Goal: Task Accomplishment & Management: Use online tool/utility

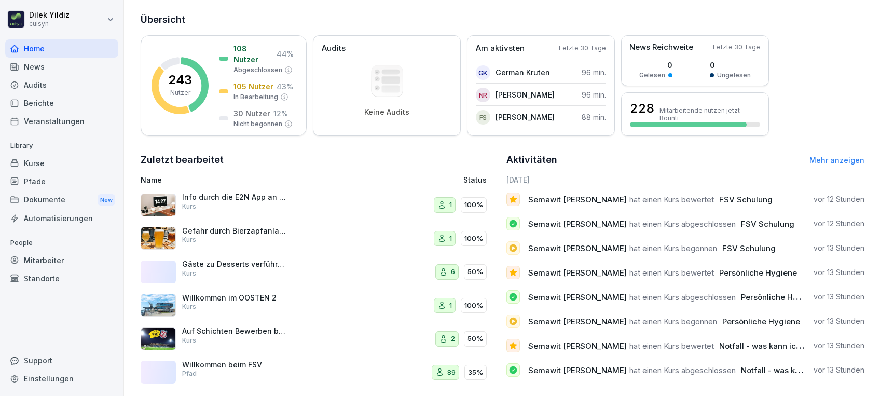
scroll to position [141, 0]
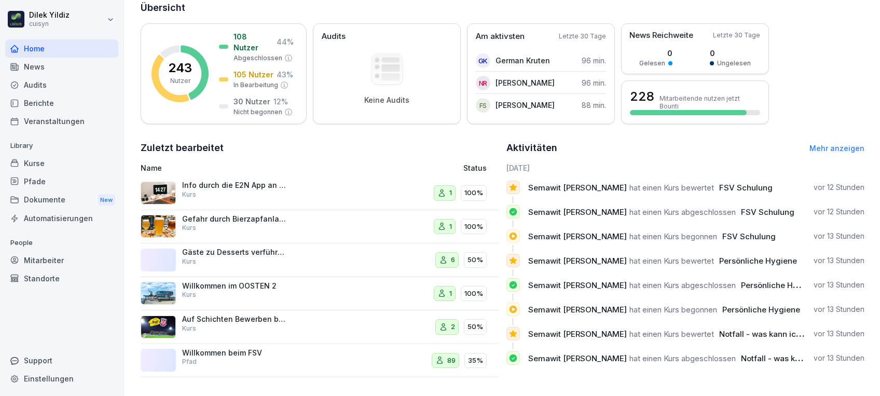
click at [817, 141] on div "Aktivitäten Mehr anzeigen" at bounding box center [685, 148] width 359 height 15
click at [837, 144] on link "Mehr anzeigen" at bounding box center [836, 148] width 55 height 9
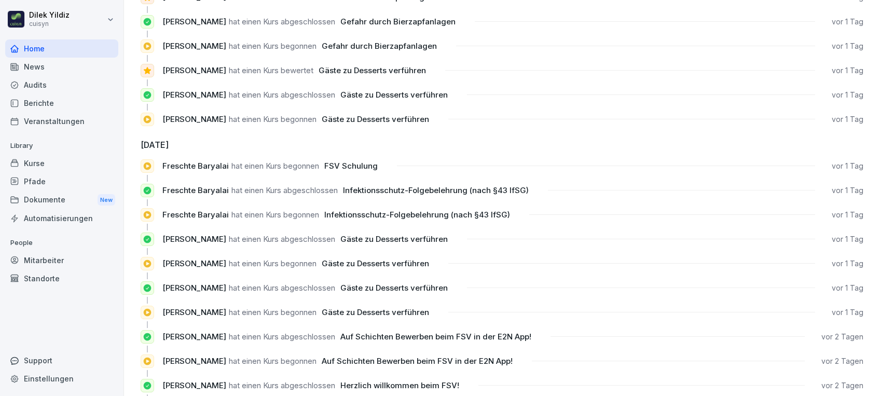
scroll to position [605, 0]
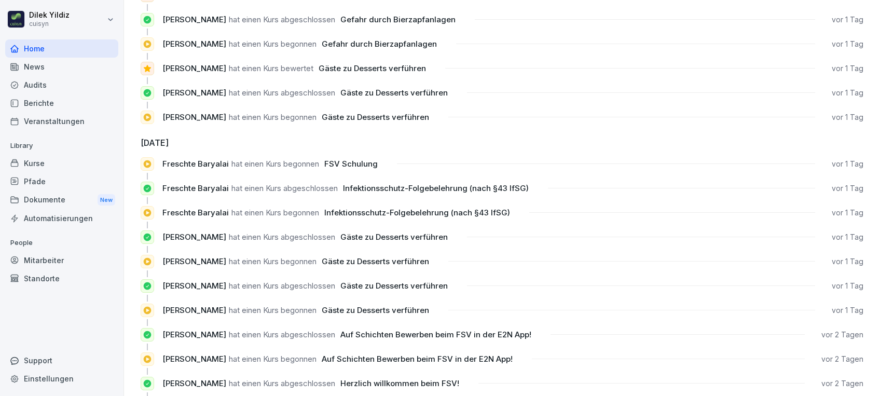
click at [52, 257] on div "Mitarbeiter" at bounding box center [61, 260] width 113 height 18
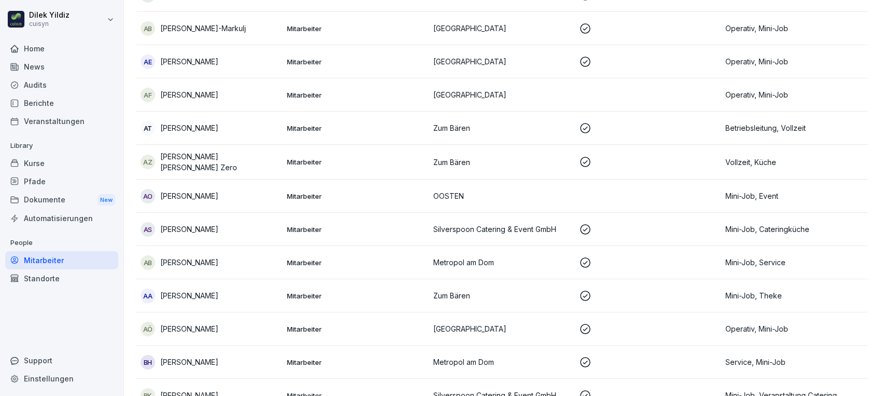
scroll to position [10, 0]
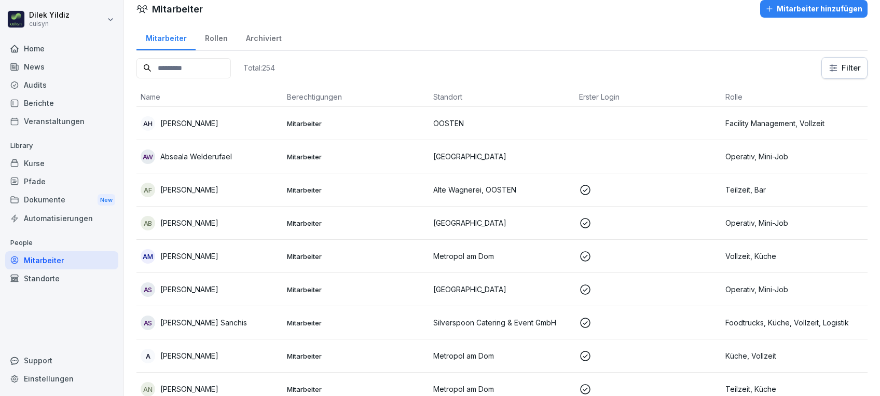
click at [219, 64] on input at bounding box center [183, 68] width 94 height 20
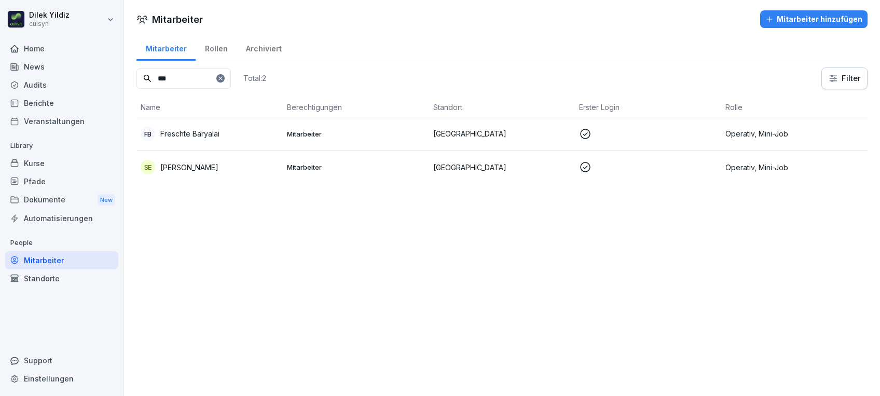
type input "***"
click at [205, 133] on p "Freschte Baryalai" at bounding box center [189, 133] width 59 height 11
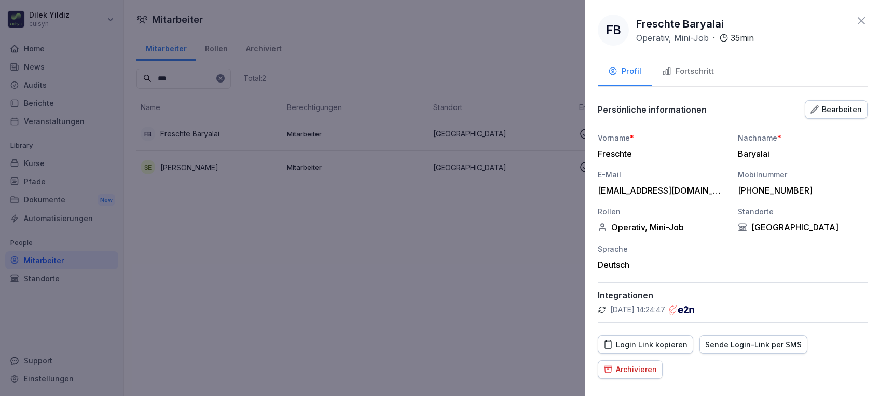
click at [687, 72] on div "Fortschritt" at bounding box center [688, 71] width 52 height 12
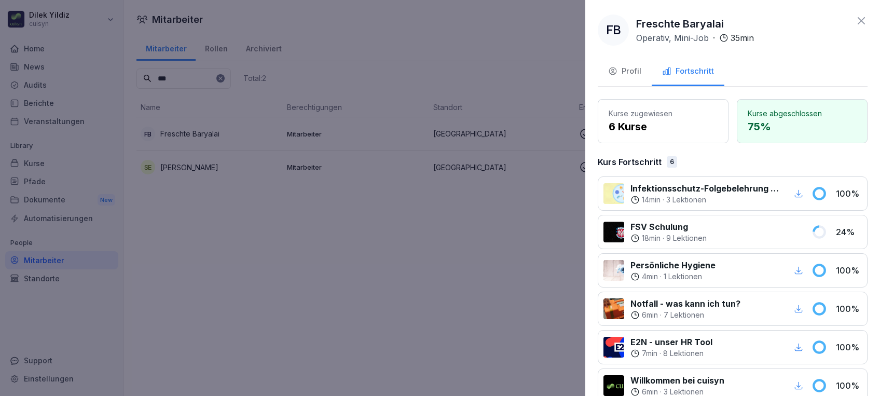
click at [794, 195] on icon "button" at bounding box center [798, 193] width 9 height 9
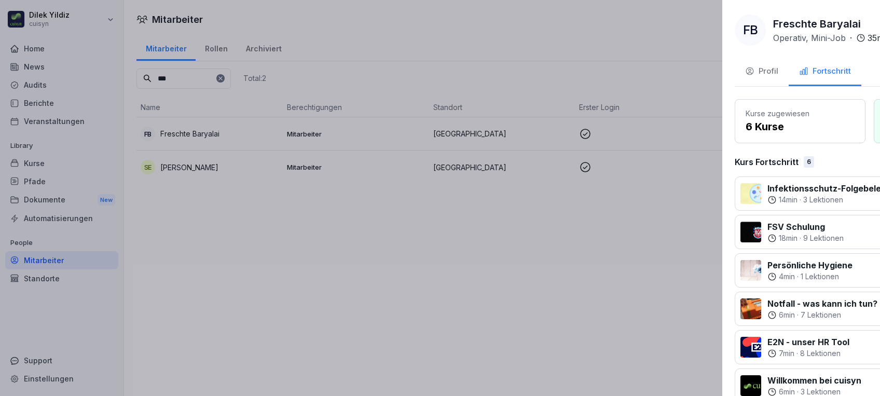
click at [486, 270] on div at bounding box center [440, 198] width 880 height 396
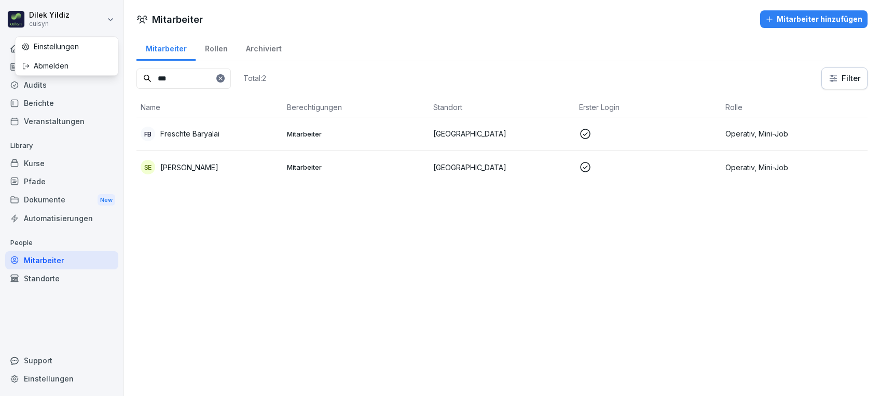
click at [62, 8] on html "[PERSON_NAME] cuisyn Home News Audits Berichte Veranstaltungen Library Kurse Pf…" at bounding box center [440, 198] width 880 height 396
click at [16, 16] on html "[PERSON_NAME] cuisyn Home News Audits Berichte Veranstaltungen Library Kurse Pf…" at bounding box center [440, 198] width 880 height 396
click at [28, 50] on div "Home" at bounding box center [61, 48] width 113 height 18
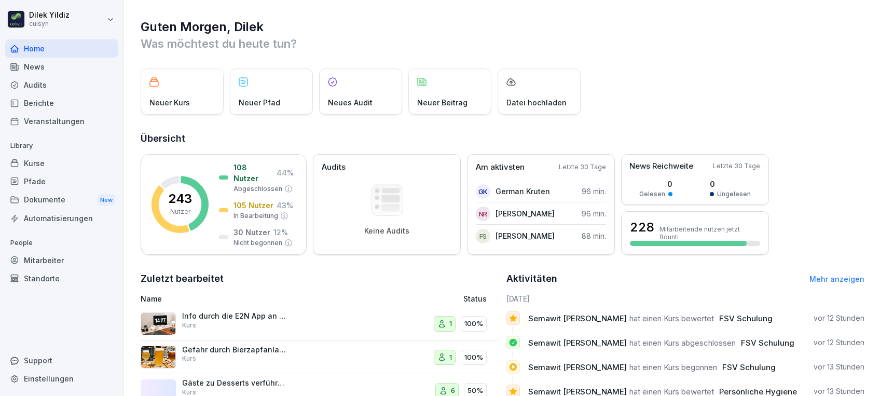
click at [830, 279] on link "Mehr anzeigen" at bounding box center [836, 278] width 55 height 9
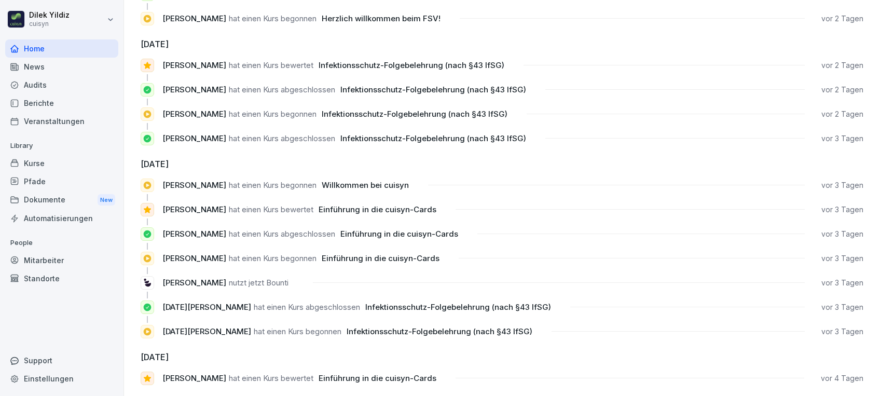
scroll to position [989, 0]
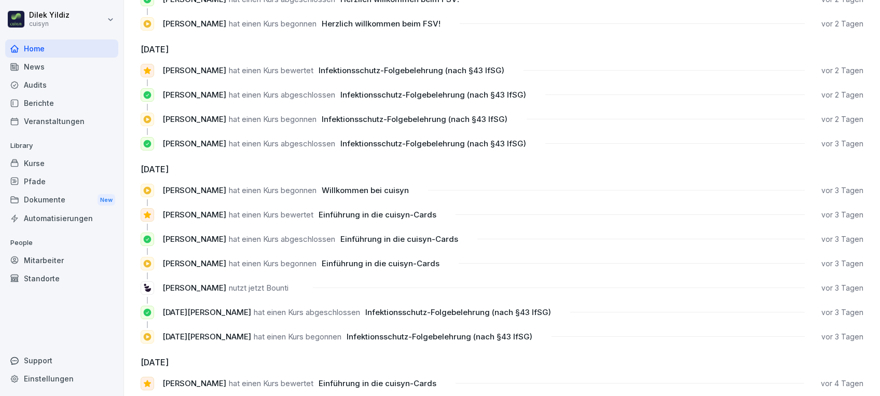
click at [62, 253] on div "Mitarbeiter" at bounding box center [61, 260] width 113 height 18
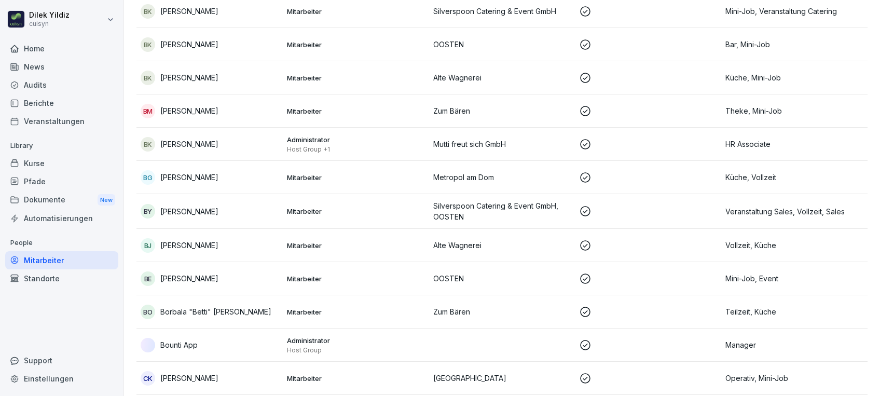
scroll to position [10, 0]
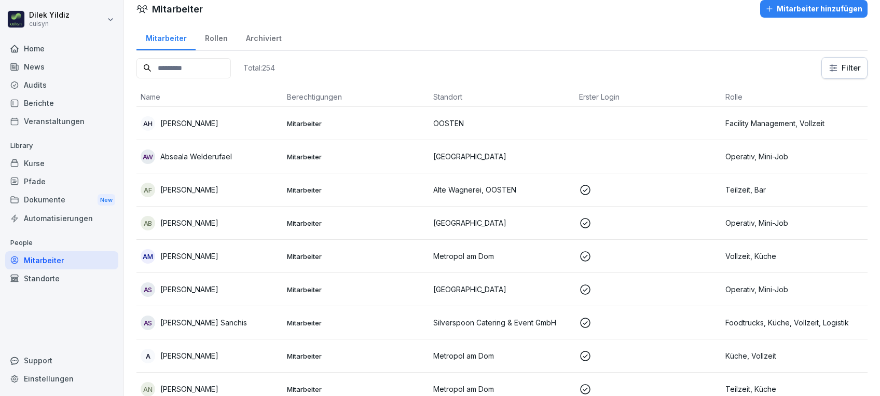
click at [174, 64] on input at bounding box center [183, 68] width 94 height 20
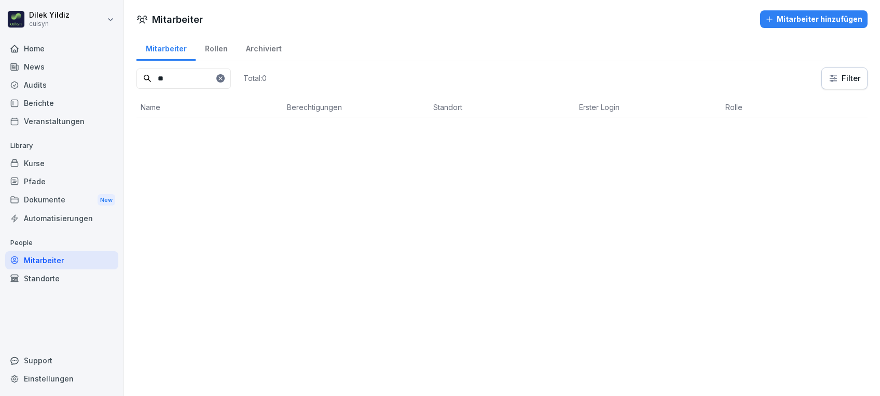
scroll to position [0, 0]
click at [218, 132] on p "[DATE][PERSON_NAME]" at bounding box center [201, 134] width 82 height 11
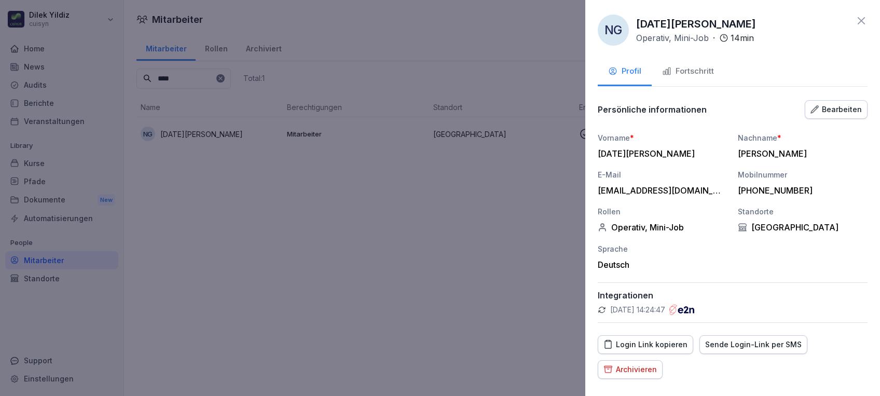
click at [681, 65] on div "Fortschritt" at bounding box center [688, 71] width 52 height 12
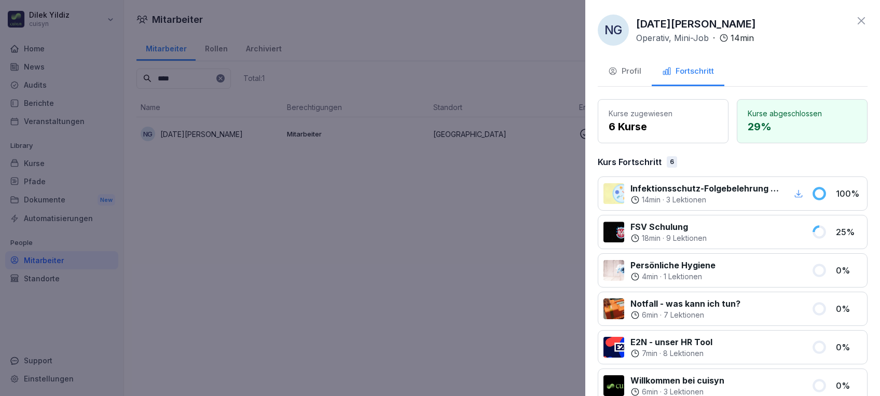
click at [794, 193] on icon "button" at bounding box center [798, 193] width 9 height 9
click at [855, 19] on icon at bounding box center [861, 21] width 12 height 12
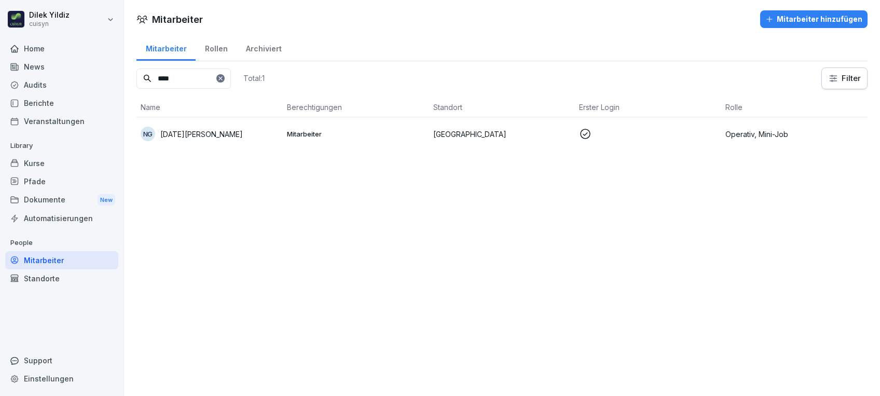
click at [184, 81] on input "****" at bounding box center [183, 78] width 94 height 20
type input "*"
type input "***"
click at [212, 136] on p "[PERSON_NAME]" at bounding box center [189, 134] width 58 height 11
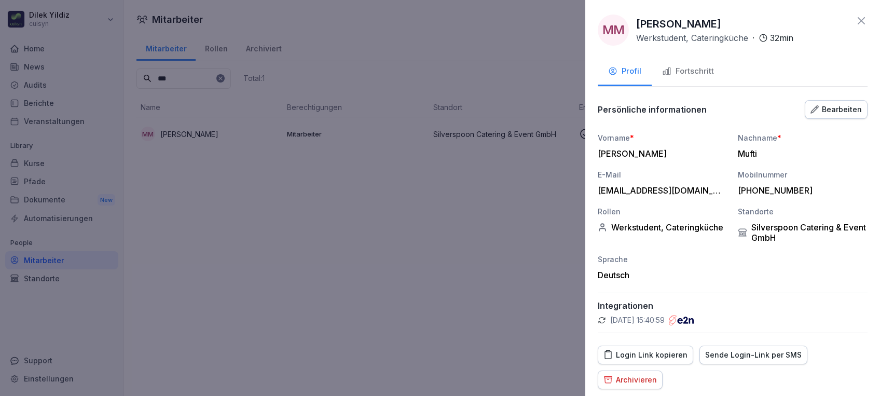
click at [689, 72] on div "Fortschritt" at bounding box center [688, 71] width 52 height 12
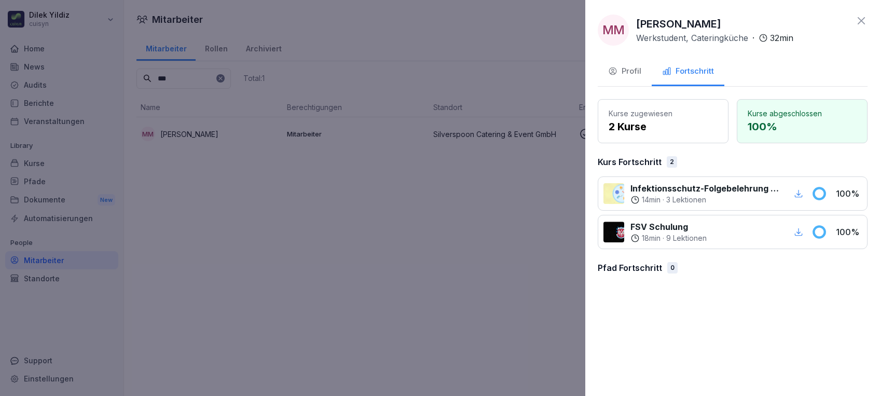
click at [797, 194] on icon "button" at bounding box center [799, 193] width 8 height 8
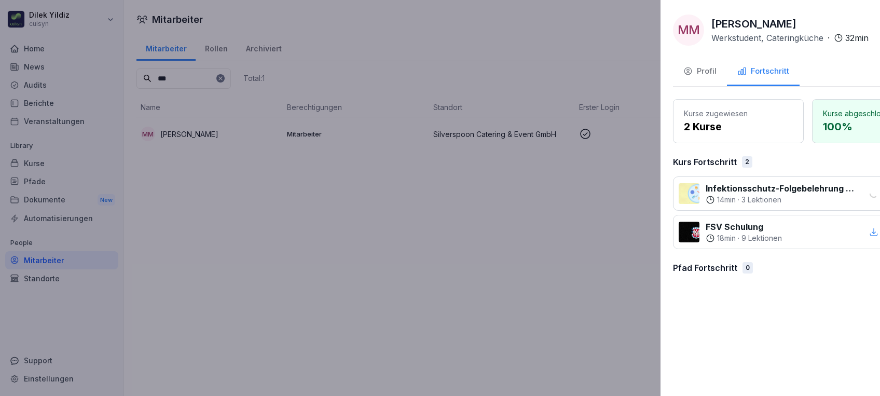
click at [382, 266] on div at bounding box center [440, 198] width 880 height 396
